Goal: Information Seeking & Learning: Understand process/instructions

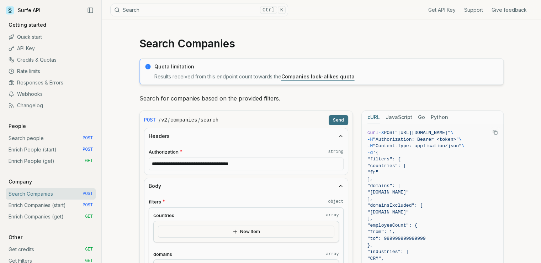
click at [306, 77] on link "Companies look-alikes quota" at bounding box center [317, 76] width 73 height 6
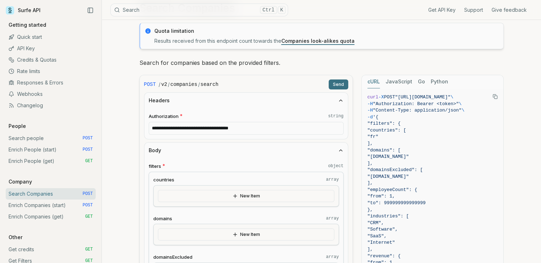
click at [287, 146] on button "Body" at bounding box center [246, 150] width 204 height 16
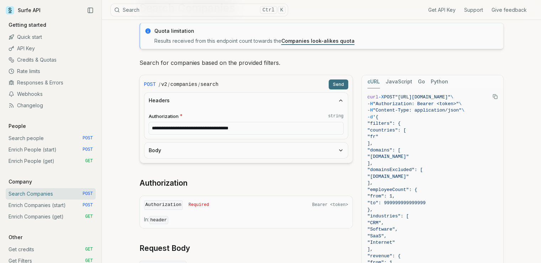
click at [297, 105] on button "Headers" at bounding box center [246, 101] width 204 height 16
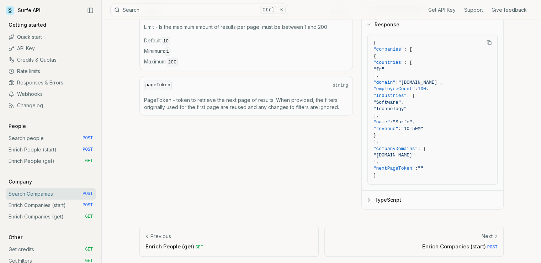
scroll to position [359, 0]
click at [368, 199] on icon "button" at bounding box center [369, 199] width 6 height 6
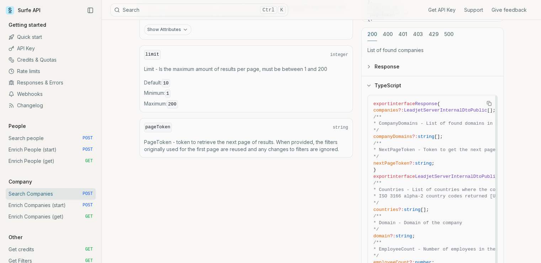
scroll to position [288, 0]
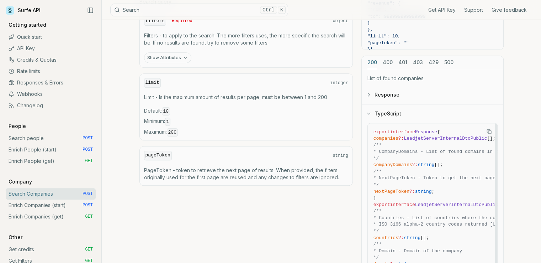
click at [369, 113] on icon "button" at bounding box center [369, 113] width 3 height 1
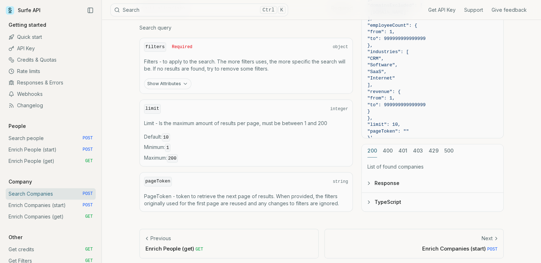
click at [370, 180] on icon "button" at bounding box center [369, 183] width 6 height 6
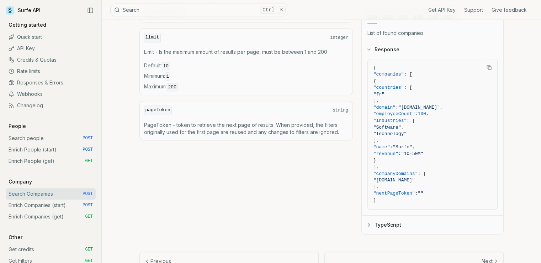
scroll to position [297, 0]
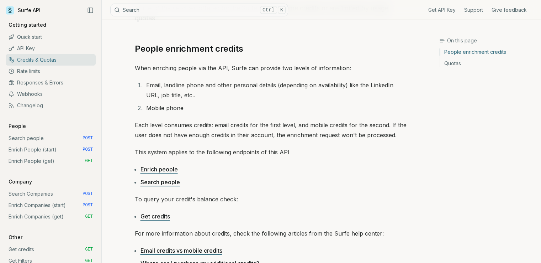
scroll to position [36, 0]
